Goal: Navigation & Orientation: Locate item on page

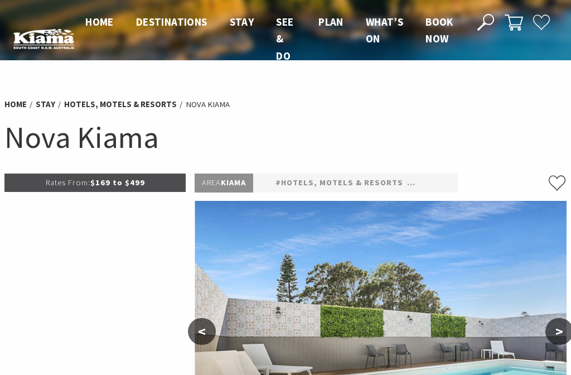
scroll to position [88, 0]
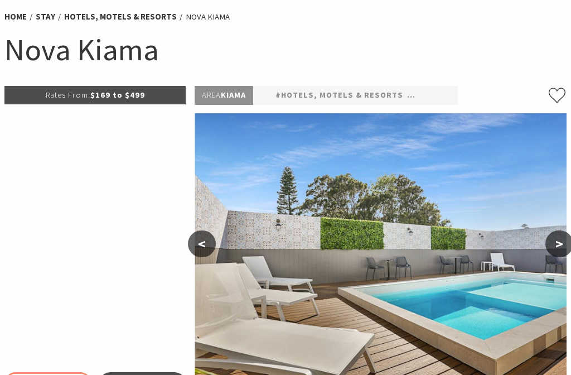
click at [559, 251] on button ">" at bounding box center [559, 243] width 28 height 27
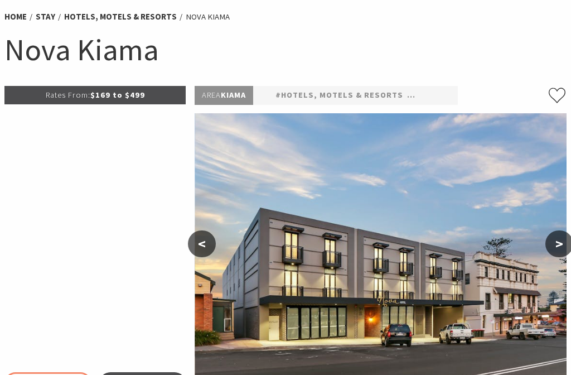
click at [562, 251] on button ">" at bounding box center [559, 243] width 28 height 27
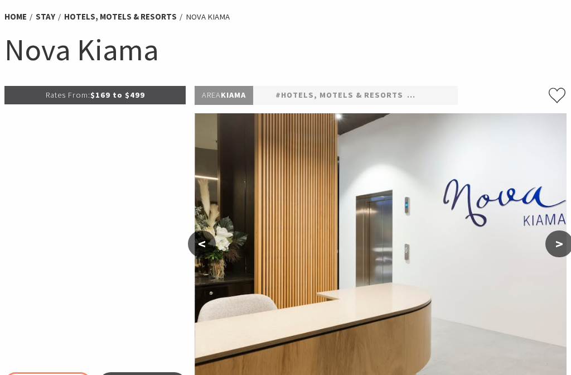
click at [566, 249] on button ">" at bounding box center [559, 243] width 28 height 27
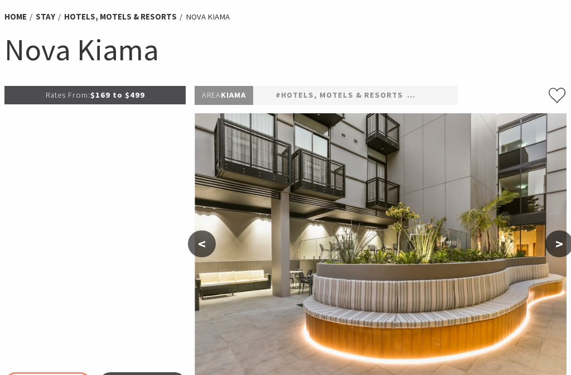
click at [562, 249] on button ">" at bounding box center [559, 243] width 28 height 27
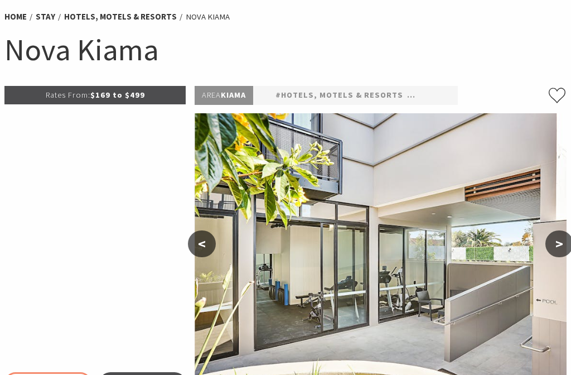
click at [564, 249] on button ">" at bounding box center [559, 243] width 28 height 27
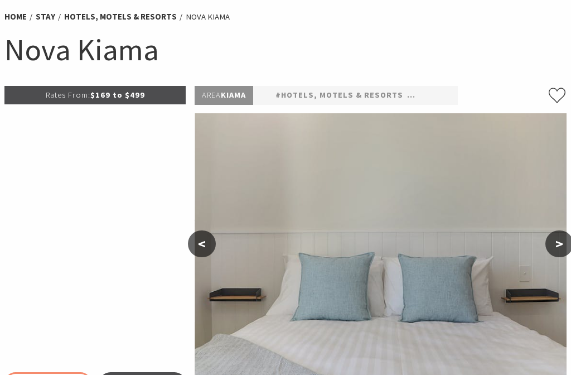
click at [566, 245] on button ">" at bounding box center [559, 243] width 28 height 27
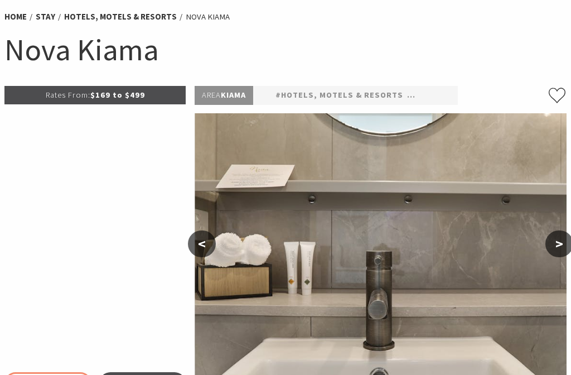
click at [567, 245] on button ">" at bounding box center [559, 243] width 28 height 27
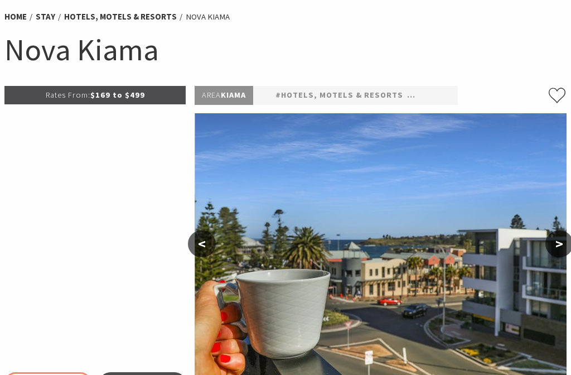
click at [567, 251] on button ">" at bounding box center [559, 243] width 28 height 27
click at [564, 245] on button ">" at bounding box center [559, 243] width 28 height 27
click at [216, 241] on img at bounding box center [381, 257] width 372 height 288
click at [200, 246] on button "<" at bounding box center [202, 243] width 28 height 27
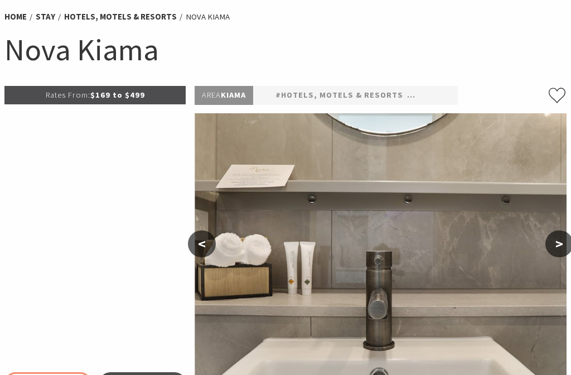
click at [192, 249] on button "<" at bounding box center [202, 243] width 28 height 27
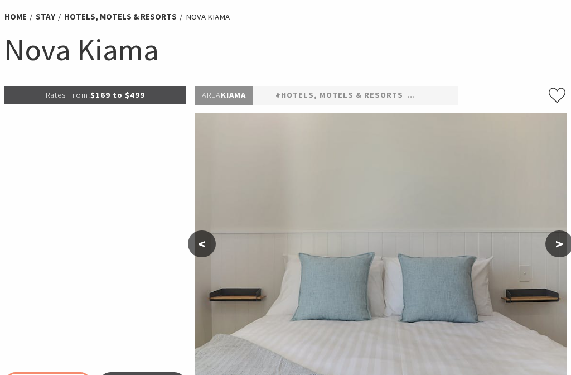
click at [194, 254] on button "<" at bounding box center [202, 243] width 28 height 27
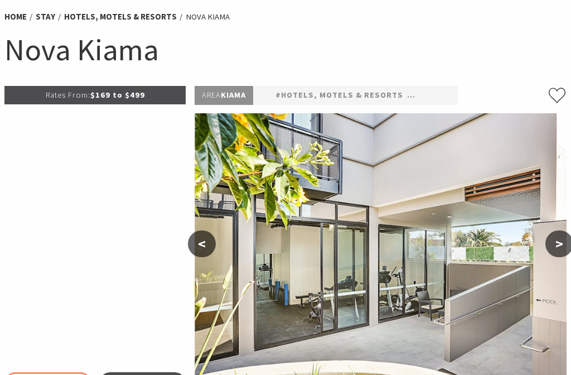
click at [193, 246] on button "<" at bounding box center [202, 243] width 28 height 27
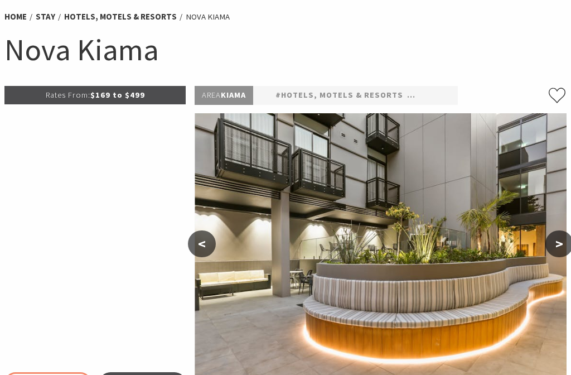
click at [193, 252] on button "<" at bounding box center [202, 243] width 28 height 27
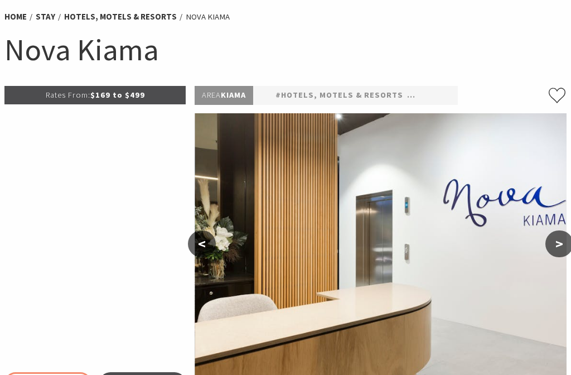
click at [198, 249] on button "<" at bounding box center [202, 243] width 28 height 27
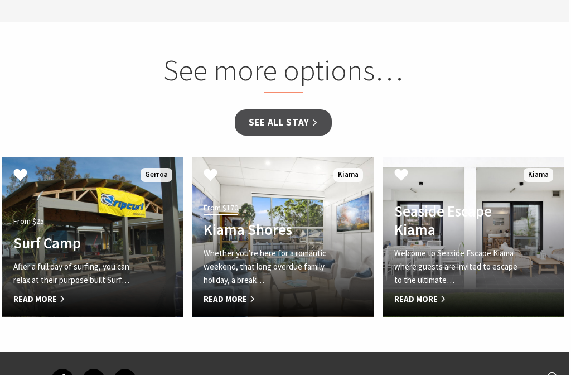
scroll to position [979, 2]
